Goal: Book appointment/travel/reservation

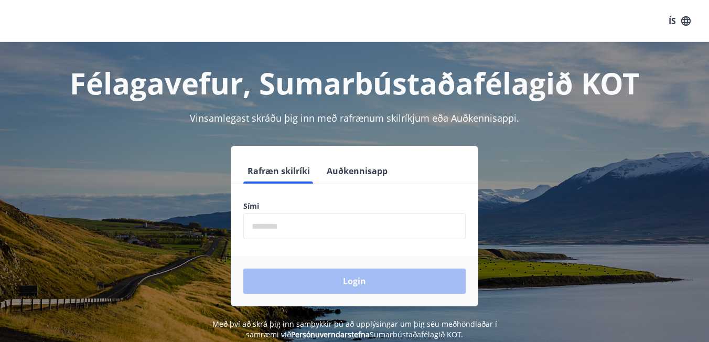
drag, startPoint x: 334, startPoint y: 171, endPoint x: 331, endPoint y: 192, distance: 21.1
click at [334, 171] on button "Auðkennisapp" at bounding box center [357, 170] width 69 height 25
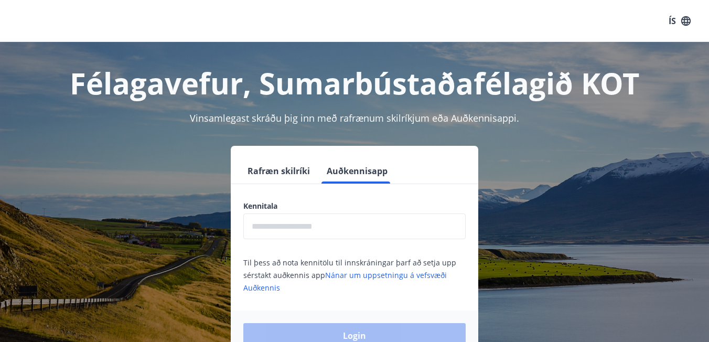
click at [316, 226] on input "text" at bounding box center [354, 226] width 222 height 26
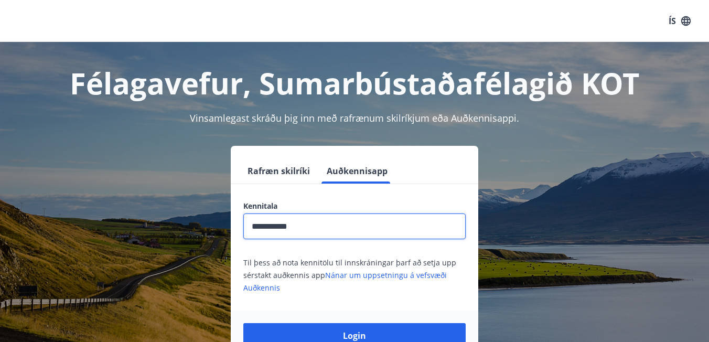
click at [355, 336] on button "Login" at bounding box center [354, 335] width 222 height 25
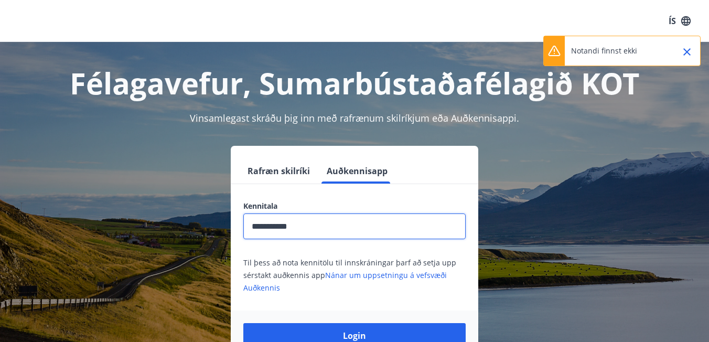
click at [270, 227] on input "**********" at bounding box center [354, 226] width 222 height 26
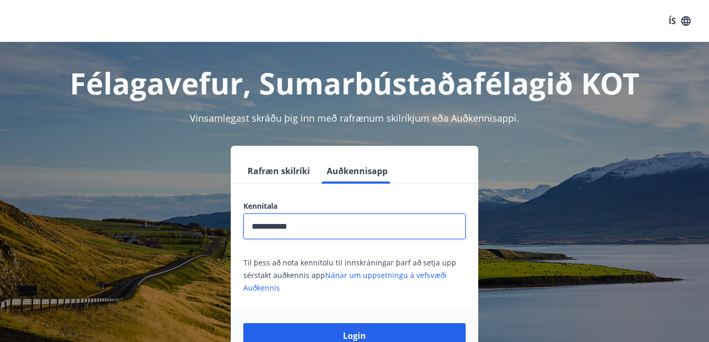
type input "**********"
click at [355, 336] on button "Login" at bounding box center [354, 335] width 222 height 25
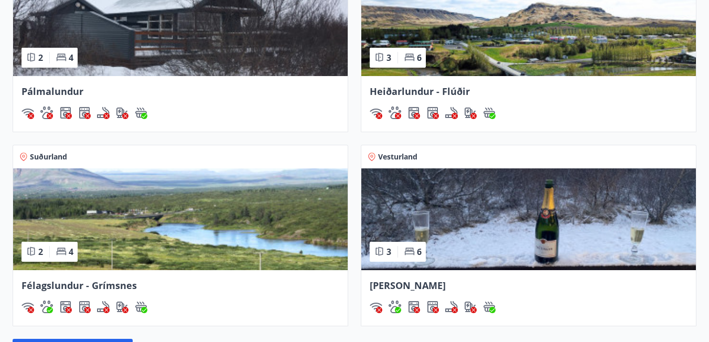
scroll to position [496, 0]
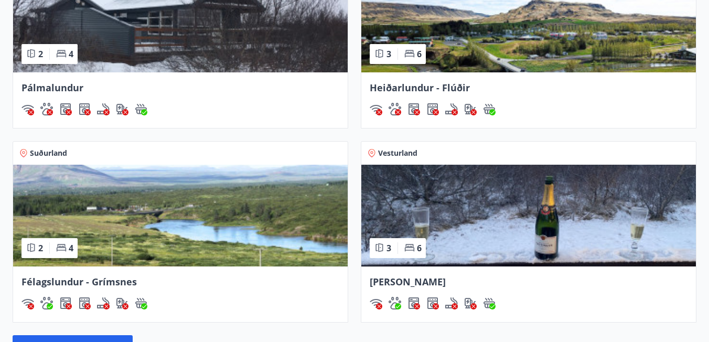
click at [437, 244] on img at bounding box center [528, 216] width 335 height 102
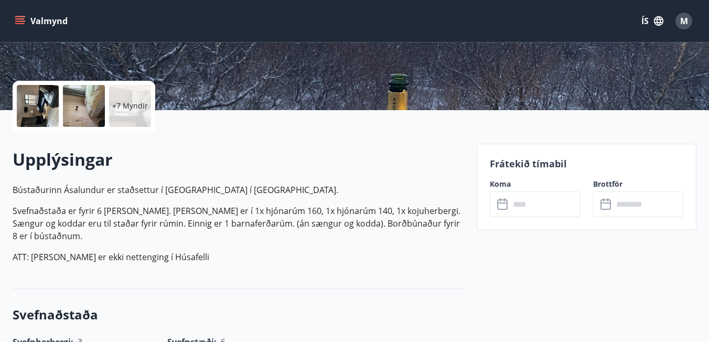
scroll to position [215, 0]
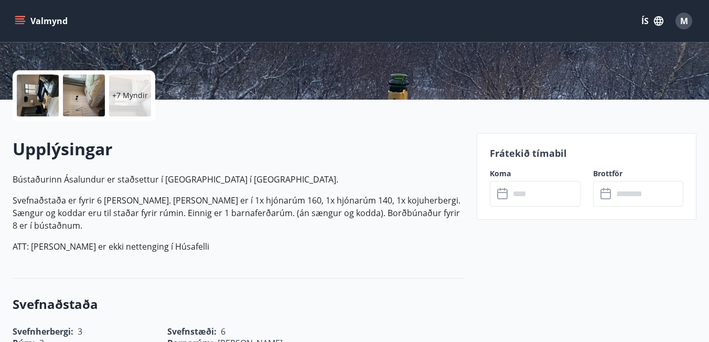
click at [143, 95] on p "+7 Myndir" at bounding box center [130, 95] width 36 height 10
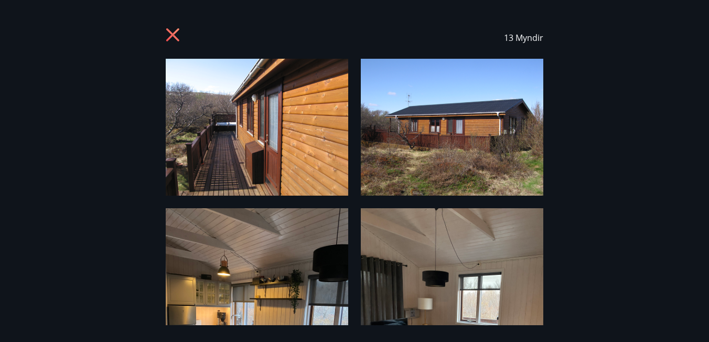
click at [177, 37] on icon at bounding box center [174, 36] width 17 height 17
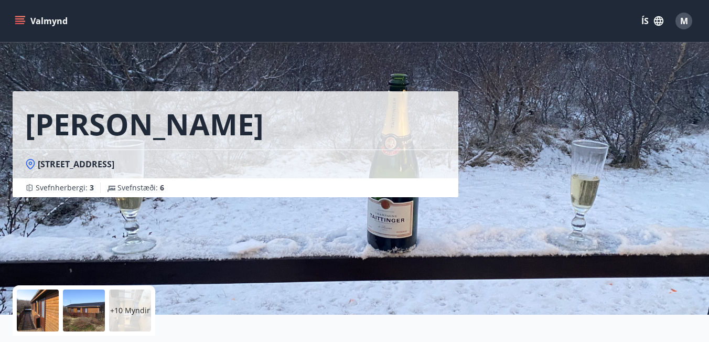
scroll to position [0, 0]
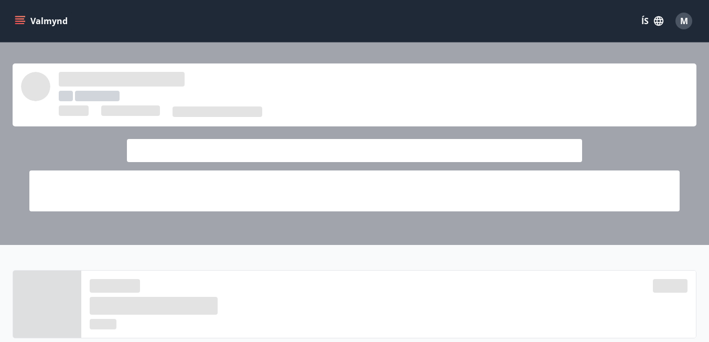
scroll to position [496, 0]
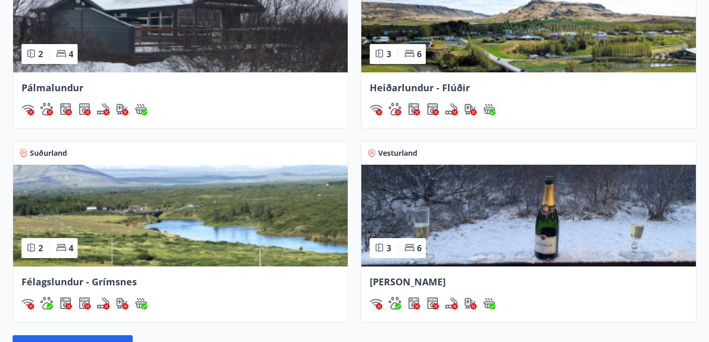
click at [153, 210] on img at bounding box center [180, 216] width 335 height 102
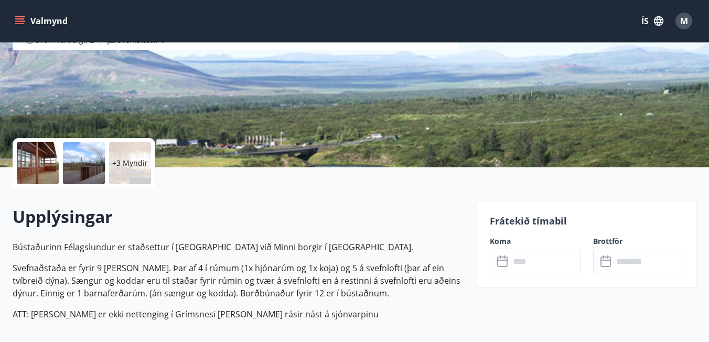
scroll to position [145, 0]
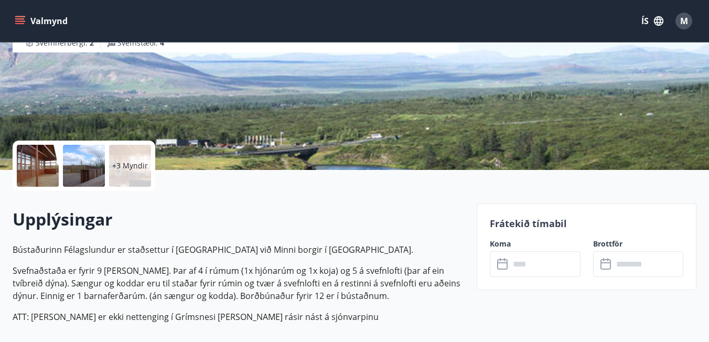
click at [124, 160] on div "+3 Myndir" at bounding box center [130, 166] width 42 height 42
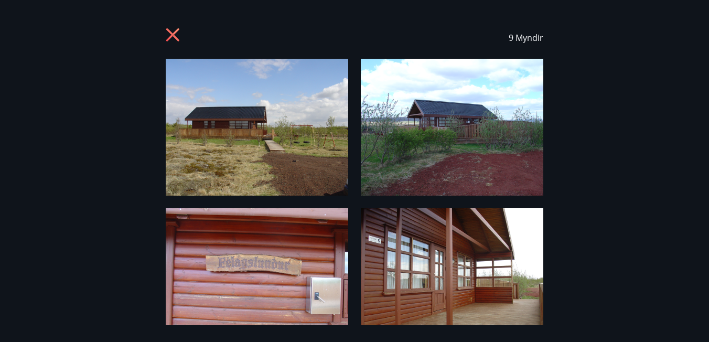
scroll to position [0, 0]
click at [169, 37] on icon at bounding box center [174, 36] width 17 height 17
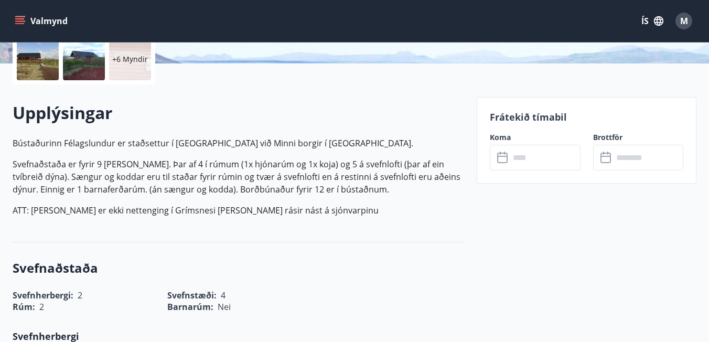
scroll to position [253, 0]
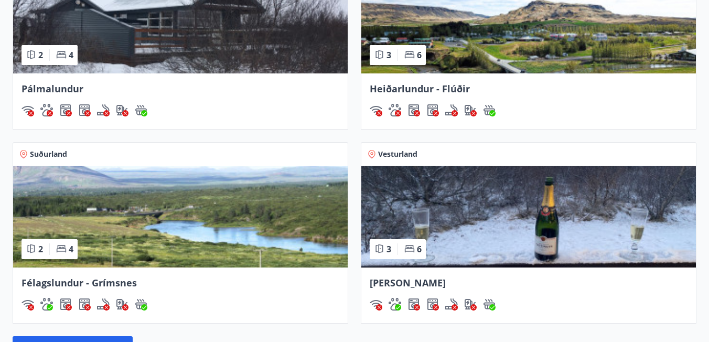
scroll to position [487, 0]
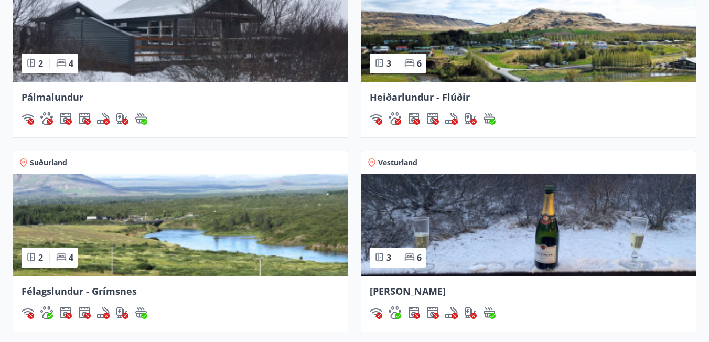
click at [457, 89] on div "Heiðarlundur - Flúðir" at bounding box center [528, 110] width 335 height 56
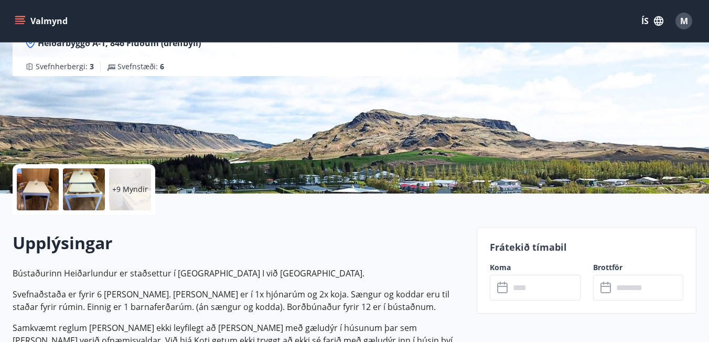
scroll to position [124, 0]
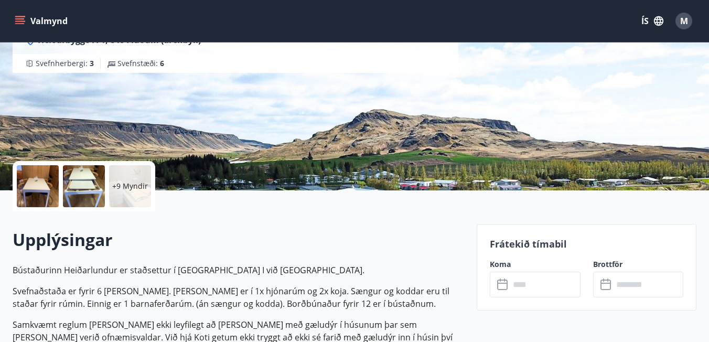
click at [136, 170] on div "+9 Myndir" at bounding box center [130, 186] width 42 height 42
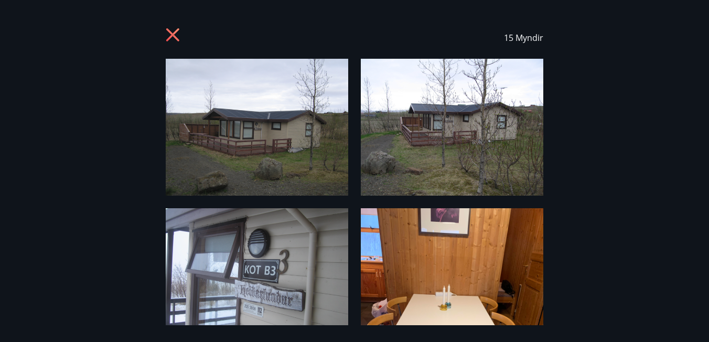
click at [168, 37] on icon at bounding box center [174, 36] width 17 height 17
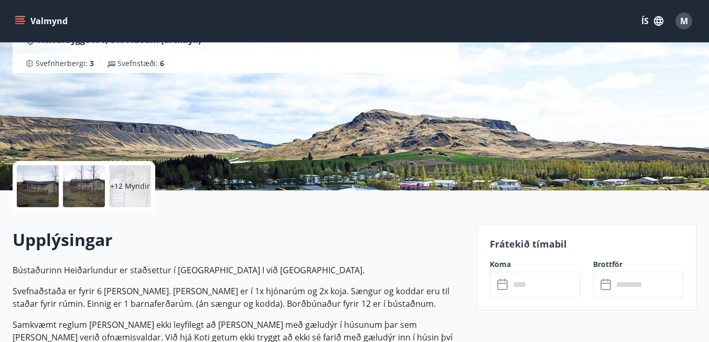
scroll to position [487, 0]
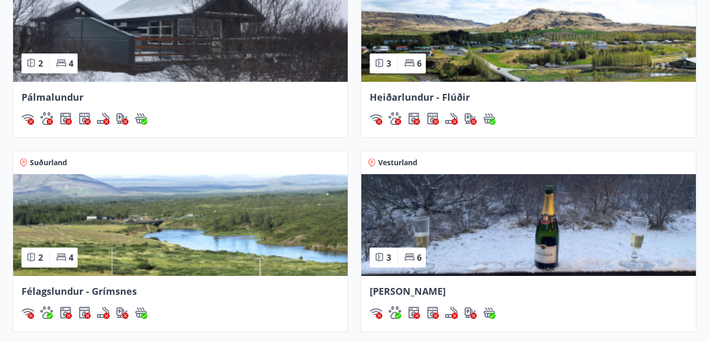
click at [432, 229] on img at bounding box center [528, 225] width 335 height 102
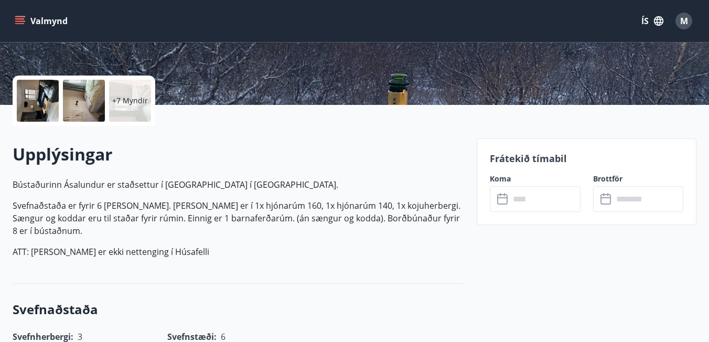
scroll to position [204, 0]
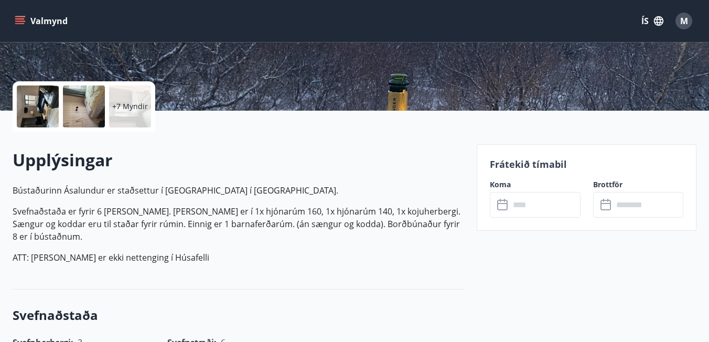
click at [120, 102] on p "+7 Myndir" at bounding box center [130, 106] width 36 height 10
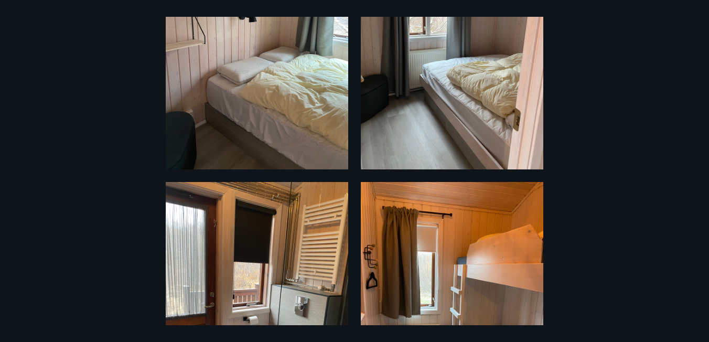
scroll to position [777, 0]
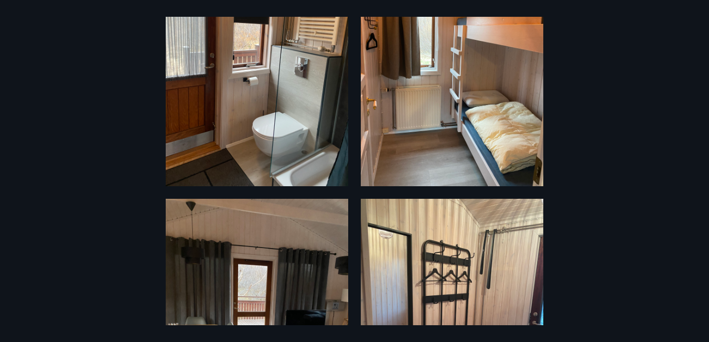
click at [142, 112] on div "13 Myndir" at bounding box center [354, 171] width 709 height 308
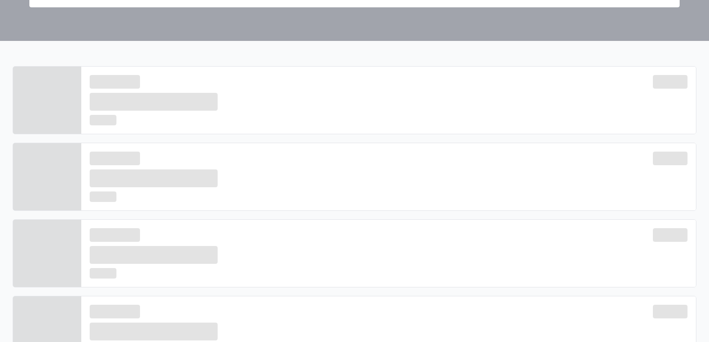
scroll to position [487, 0]
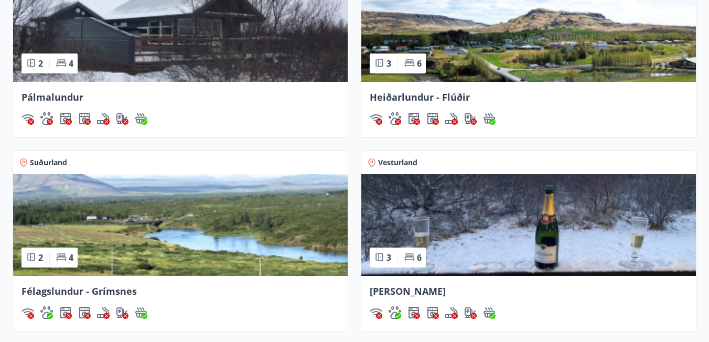
click at [460, 240] on img at bounding box center [528, 225] width 335 height 102
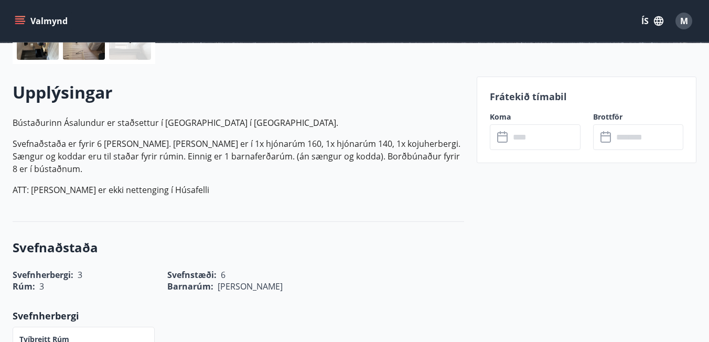
scroll to position [317, 0]
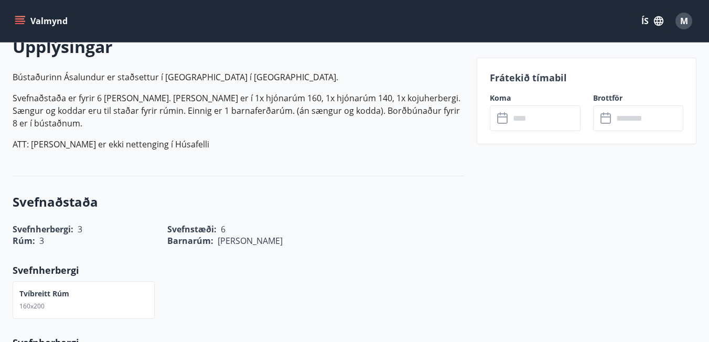
click at [206, 109] on p "Svefnaðstaða er fyrir 6 [PERSON_NAME]. [PERSON_NAME] er í 1x hjónarúm 160, 1x h…" at bounding box center [239, 111] width 452 height 38
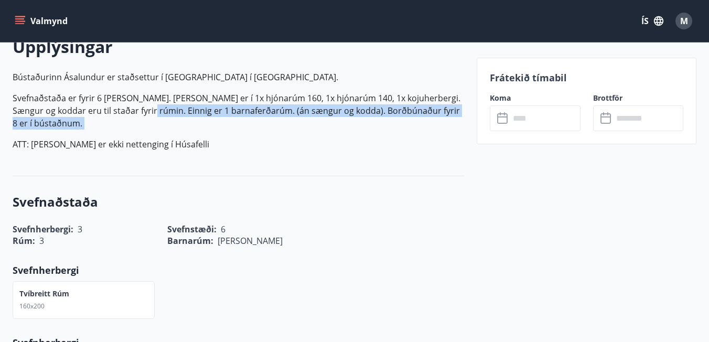
drag, startPoint x: 133, startPoint y: 112, endPoint x: 304, endPoint y: 123, distance: 171.4
click at [304, 123] on p "Bústaðurinn Ásalundur er staðsettur í [GEOGRAPHIC_DATA] í [GEOGRAPHIC_DATA]. Sv…" at bounding box center [239, 111] width 452 height 80
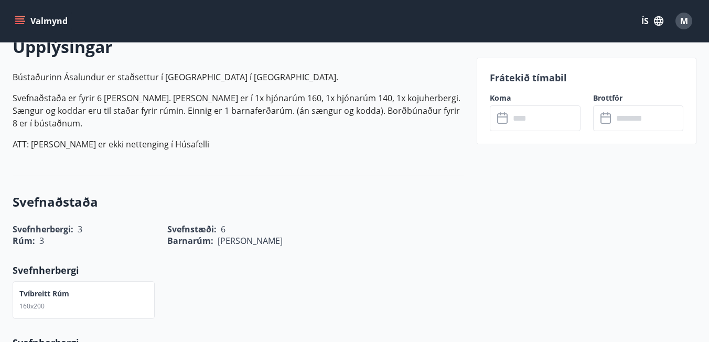
click at [304, 122] on p "Bústaðurinn Ásalundur er staðsettur í [GEOGRAPHIC_DATA] í [GEOGRAPHIC_DATA]. Sv…" at bounding box center [239, 111] width 452 height 80
click at [516, 119] on input "text" at bounding box center [545, 118] width 70 height 26
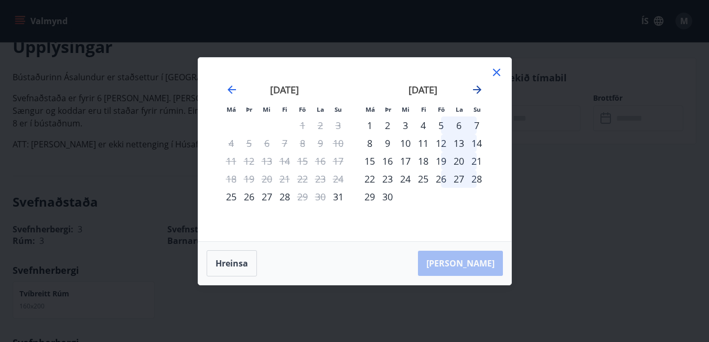
click at [478, 91] on icon "Move forward to switch to the next month." at bounding box center [477, 89] width 13 height 13
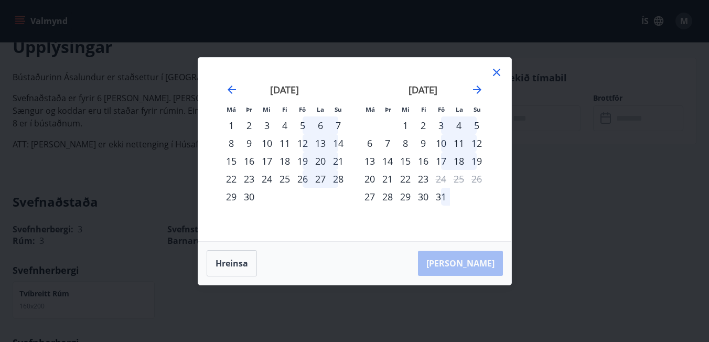
click at [442, 126] on div "3" at bounding box center [441, 125] width 18 height 18
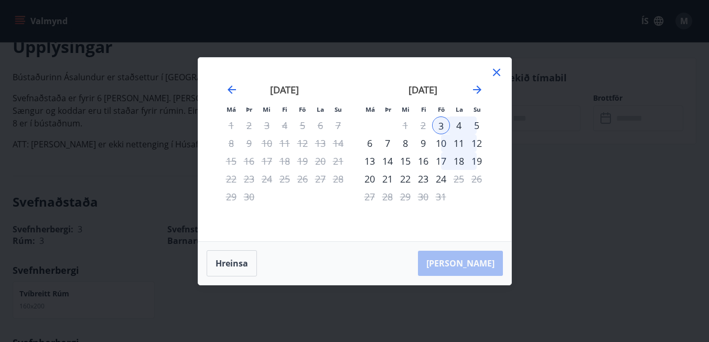
click at [478, 126] on div "5" at bounding box center [477, 125] width 18 height 18
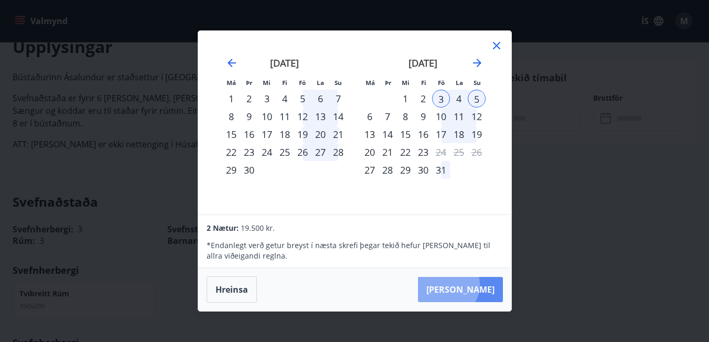
click at [479, 285] on button "[PERSON_NAME]" at bounding box center [460, 289] width 85 height 25
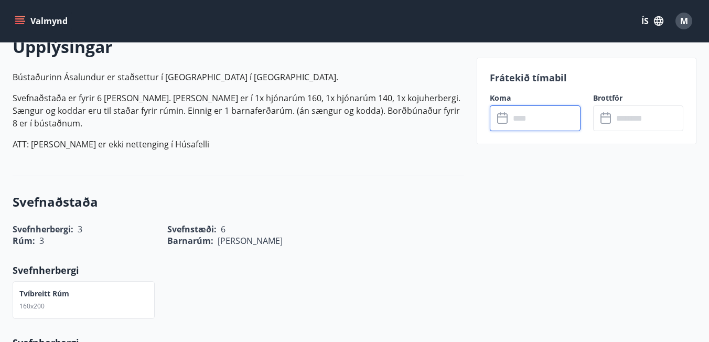
type input "******"
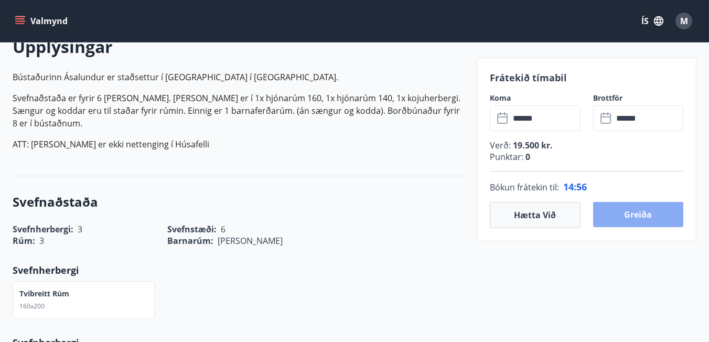
click at [623, 215] on button "Greiða" at bounding box center [638, 214] width 90 height 25
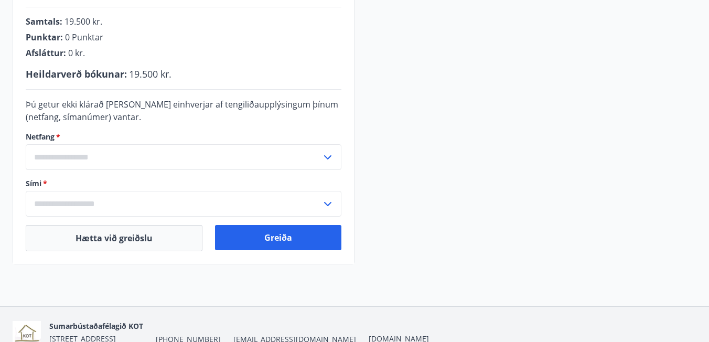
scroll to position [287, 0]
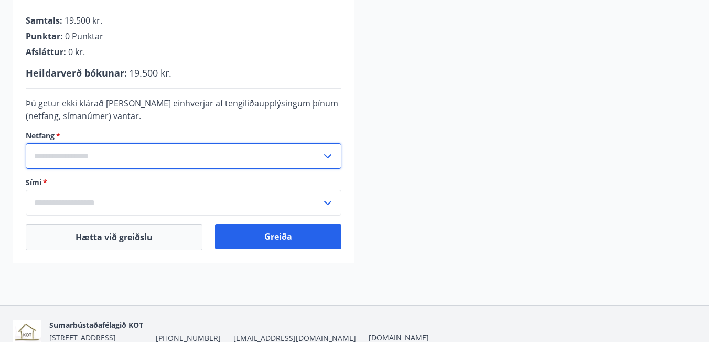
click at [166, 162] on input "text" at bounding box center [174, 156] width 296 height 26
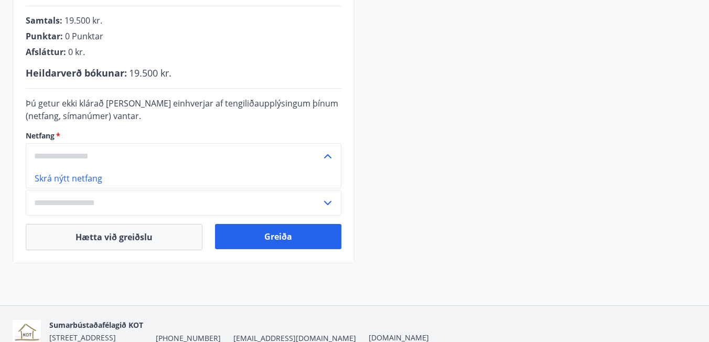
click at [124, 145] on input "text" at bounding box center [174, 156] width 296 height 26
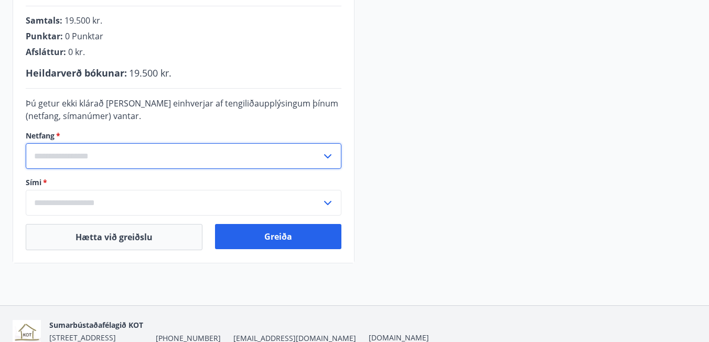
click at [124, 158] on input "text" at bounding box center [174, 156] width 296 height 26
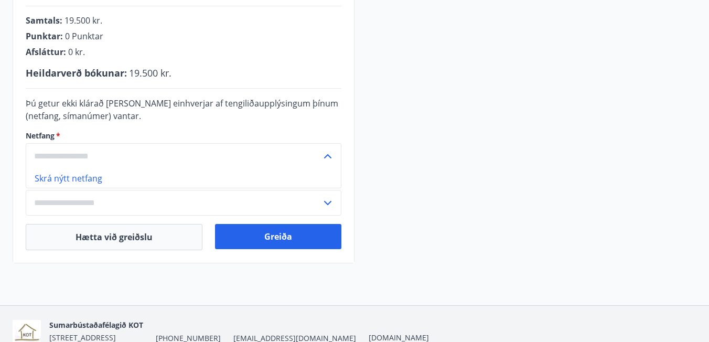
click at [103, 183] on li "Skrá nýtt netfang" at bounding box center [183, 178] width 315 height 19
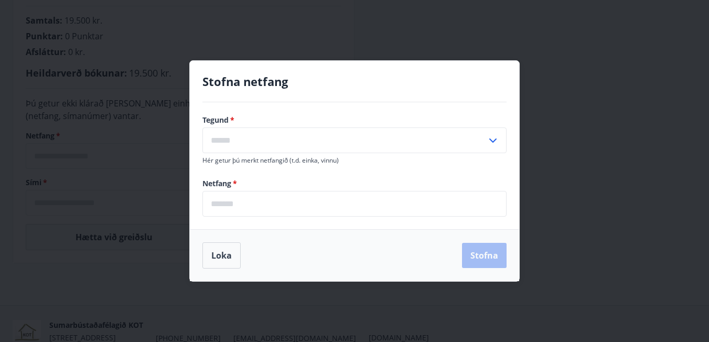
click at [330, 118] on label "Tegund   *" at bounding box center [354, 120] width 304 height 10
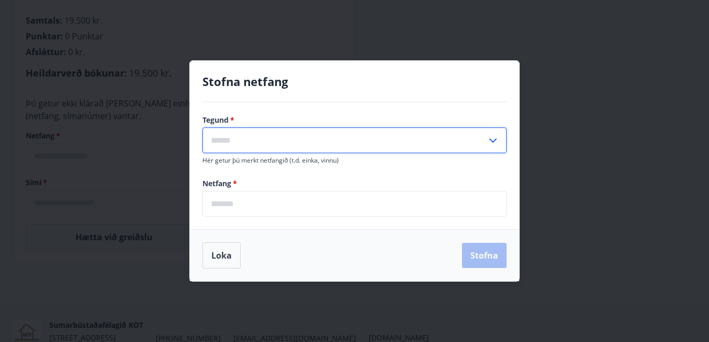
click at [315, 136] on input "text" at bounding box center [344, 140] width 284 height 26
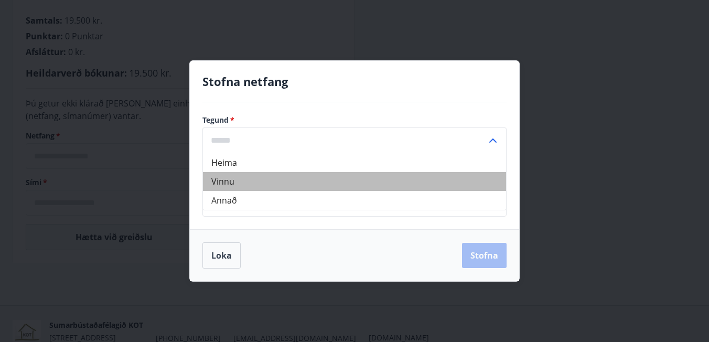
click at [281, 182] on li "Vinnu" at bounding box center [354, 181] width 303 height 19
type input "*****"
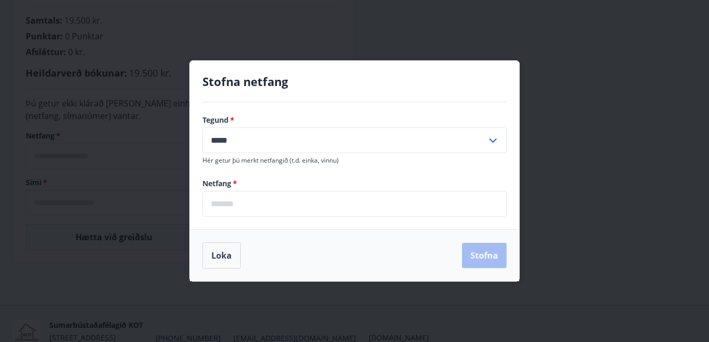
click at [281, 201] on input "email" at bounding box center [354, 204] width 304 height 26
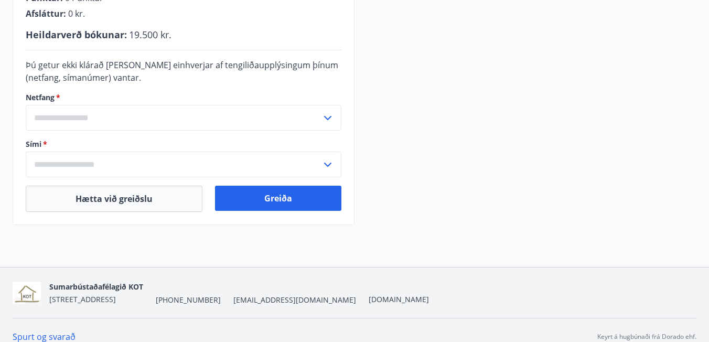
scroll to position [329, 0]
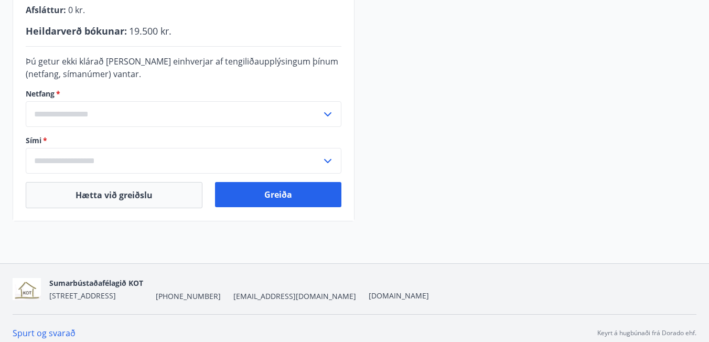
click at [177, 127] on form "Þú getur ekki klárað kaupin ef einhverjar af tengiliðaupplýsingum þínum (netfan…" at bounding box center [184, 114] width 316 height 119
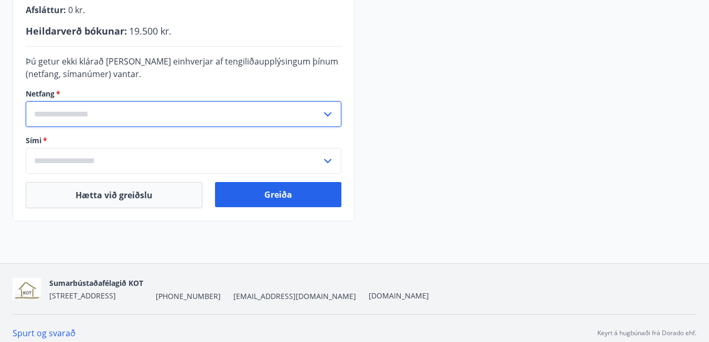
click at [323, 117] on icon at bounding box center [328, 114] width 13 height 13
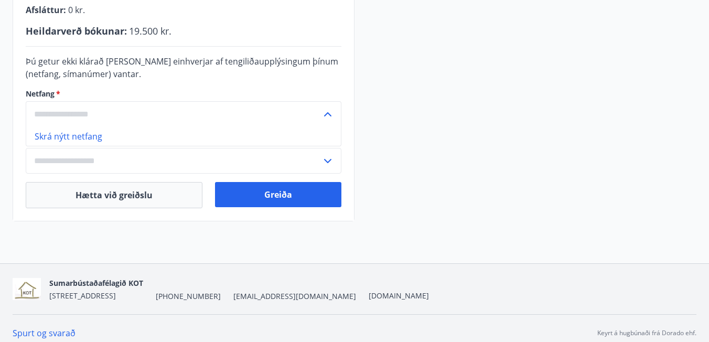
click at [230, 133] on li "Skrá nýtt netfang" at bounding box center [183, 136] width 315 height 19
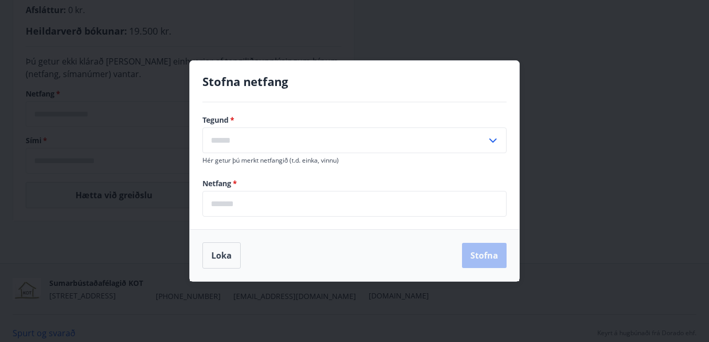
click at [260, 141] on input "text" at bounding box center [344, 140] width 284 height 26
click at [249, 185] on li "Vinnu" at bounding box center [354, 181] width 303 height 19
type input "*****"
click at [249, 187] on label "Netfang   *" at bounding box center [354, 183] width 304 height 10
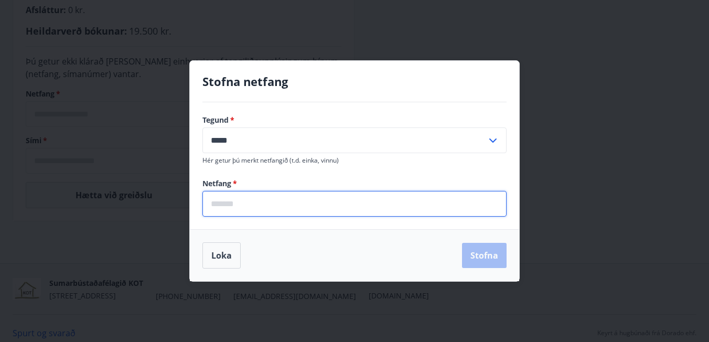
click at [253, 204] on input "email" at bounding box center [354, 204] width 304 height 26
type input "**********"
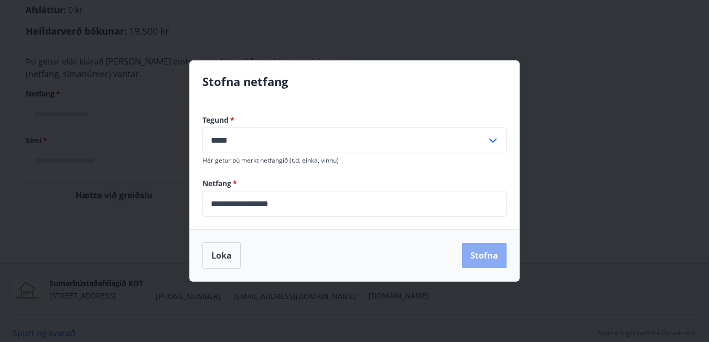
click at [482, 257] on button "Stofna" at bounding box center [484, 255] width 45 height 25
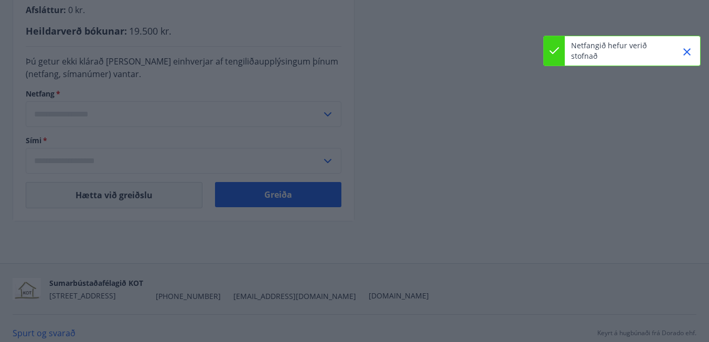
type input "**********"
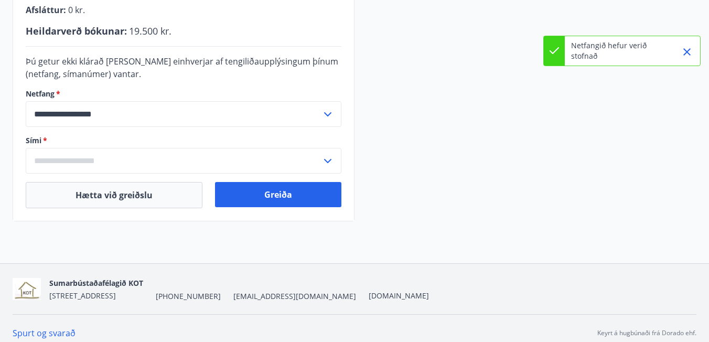
click at [187, 142] on label "Sími   *" at bounding box center [184, 140] width 316 height 10
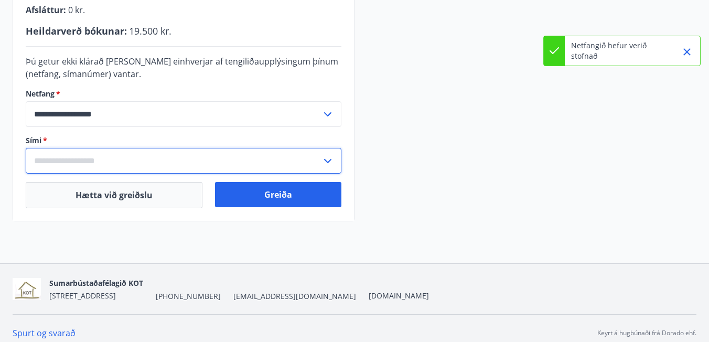
click at [332, 157] on icon at bounding box center [328, 161] width 13 height 13
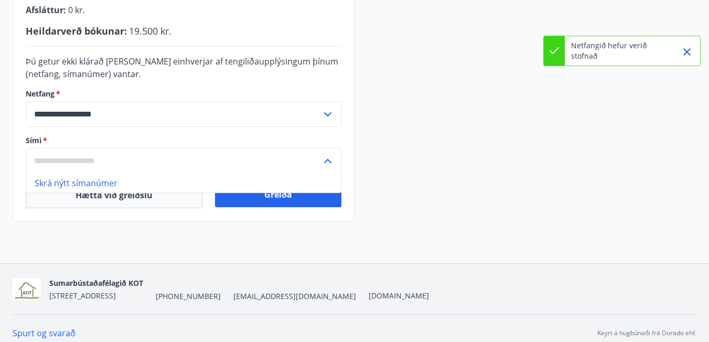
click at [261, 188] on li "Skrá nýtt símanúmer" at bounding box center [183, 183] width 315 height 19
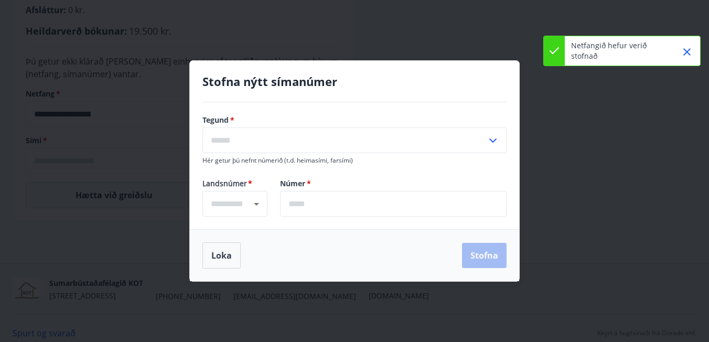
type input "****"
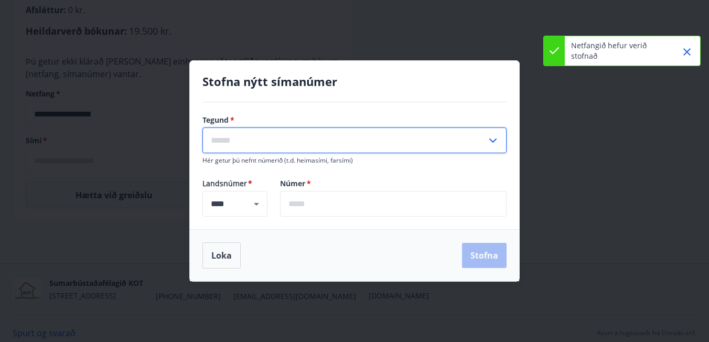
click at [318, 147] on input "text" at bounding box center [344, 140] width 284 height 26
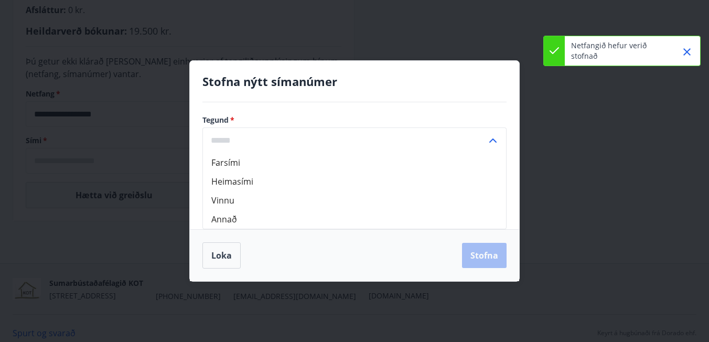
click at [304, 165] on li "Farsími" at bounding box center [354, 162] width 303 height 19
type input "*******"
click at [311, 202] on input "text" at bounding box center [393, 204] width 227 height 26
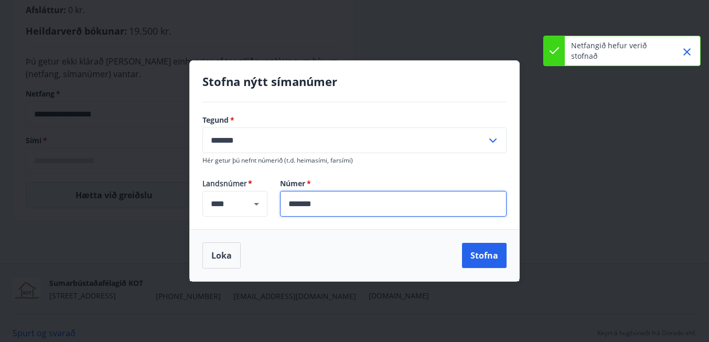
type input "*******"
click at [484, 255] on button "Stofna" at bounding box center [484, 255] width 45 height 25
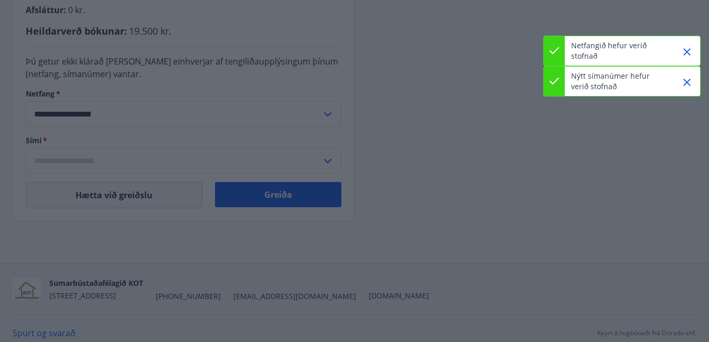
type input "**********"
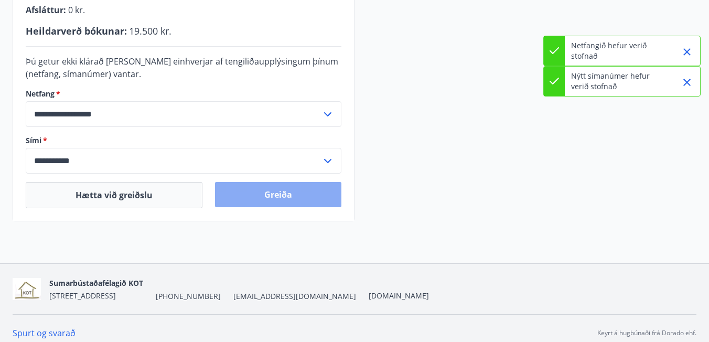
click at [272, 204] on button "Greiða" at bounding box center [278, 194] width 126 height 25
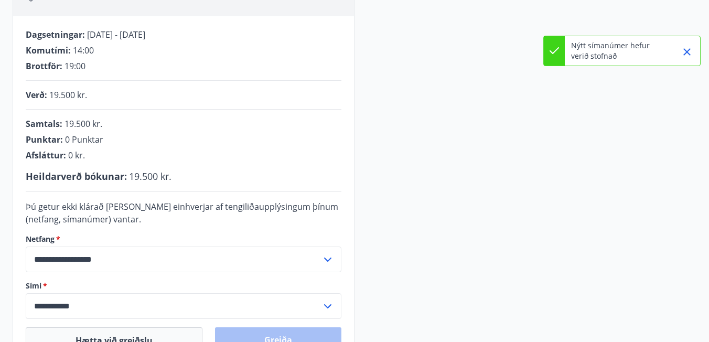
scroll to position [182, 0]
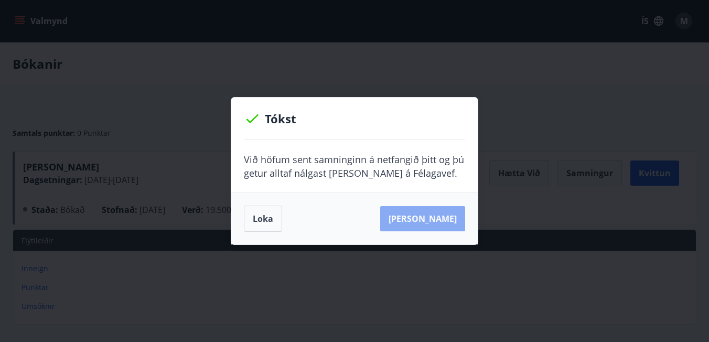
click at [440, 216] on button "[PERSON_NAME]" at bounding box center [422, 218] width 85 height 25
click at [424, 218] on button "[PERSON_NAME]" at bounding box center [422, 218] width 85 height 25
click at [440, 213] on button "[PERSON_NAME]" at bounding box center [422, 218] width 85 height 25
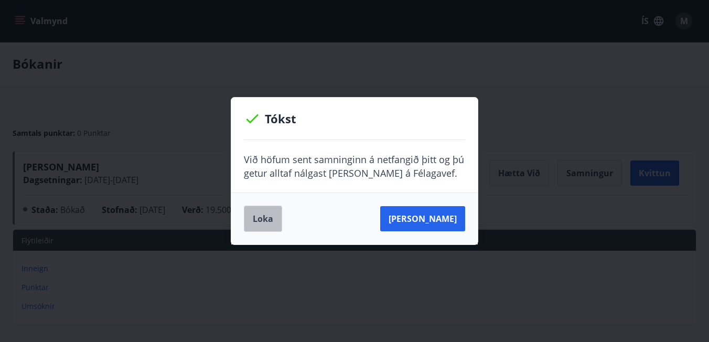
click at [269, 212] on button "Loka" at bounding box center [263, 219] width 38 height 26
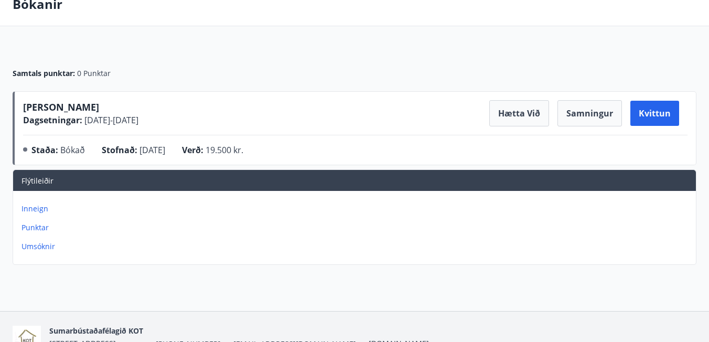
scroll to position [56, 0]
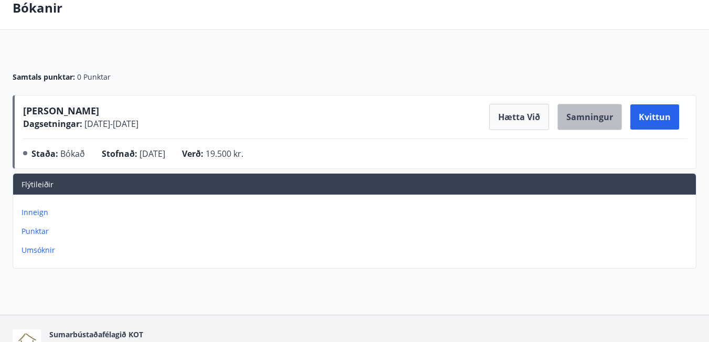
click at [593, 127] on button "Samningur" at bounding box center [590, 117] width 65 height 26
click at [605, 129] on button "Samningur" at bounding box center [590, 117] width 65 height 26
click at [549, 50] on main "Bókanir Samtals punktar : 0 Punktar Ásalundur - Húsafell Dagsetningar : 03.10.2…" at bounding box center [354, 129] width 709 height 286
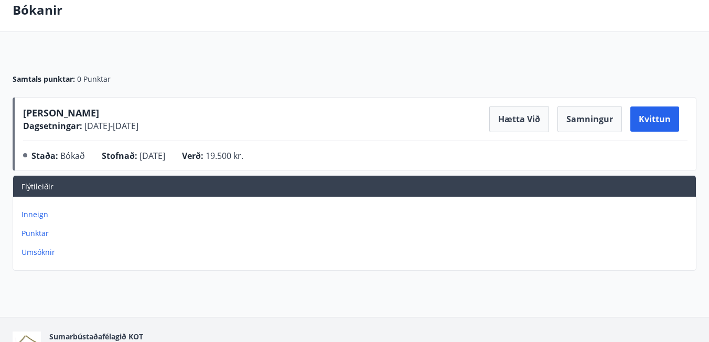
scroll to position [63, 0]
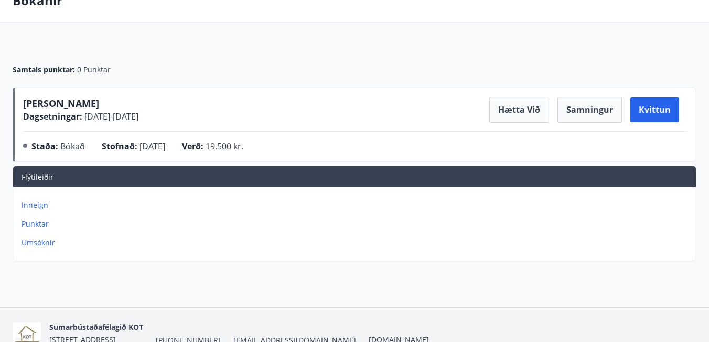
click at [37, 219] on p "Punktar" at bounding box center [357, 224] width 670 height 10
